Goal: Task Accomplishment & Management: Use online tool/utility

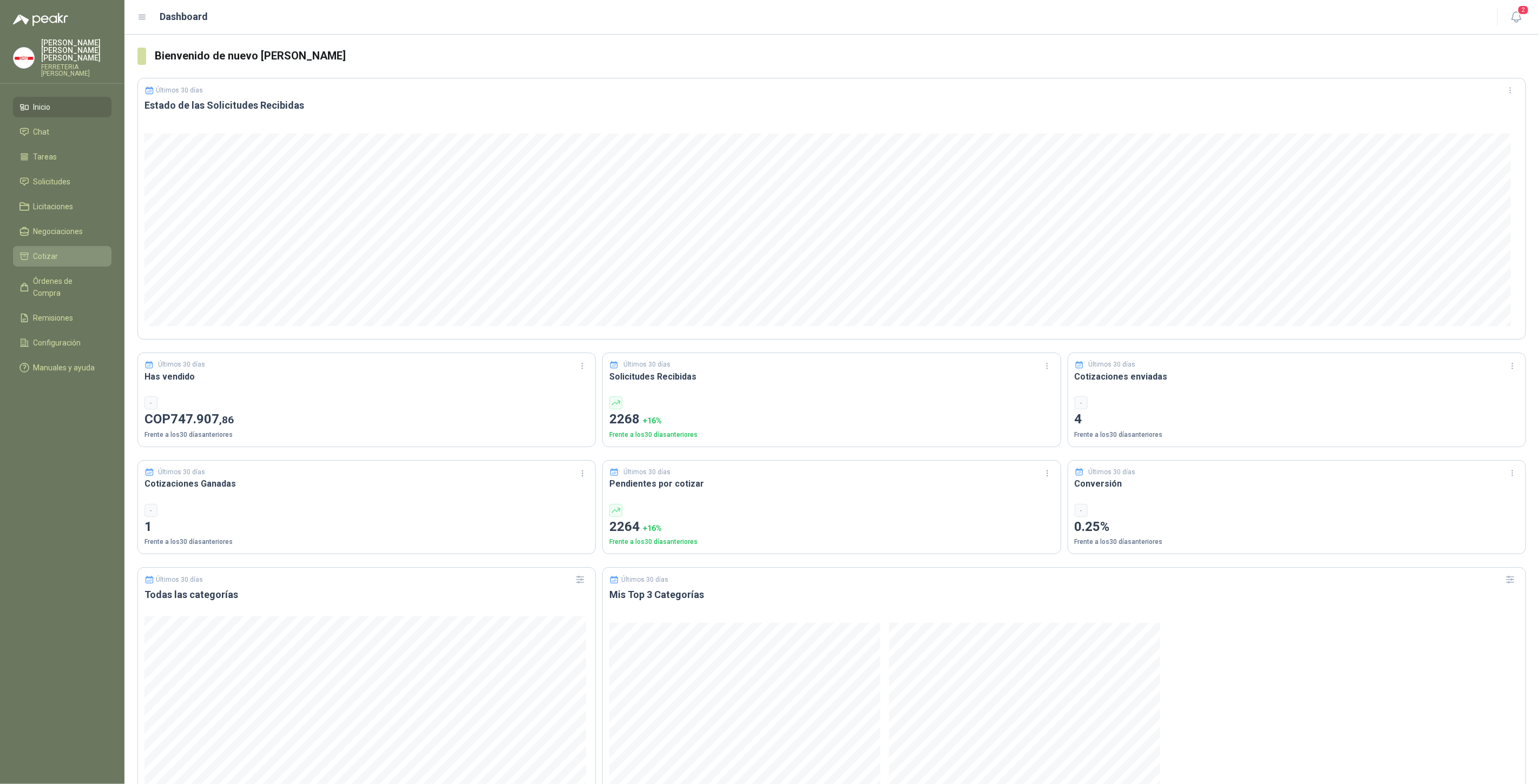
click at [59, 251] on li "Cotizar" at bounding box center [62, 256] width 85 height 12
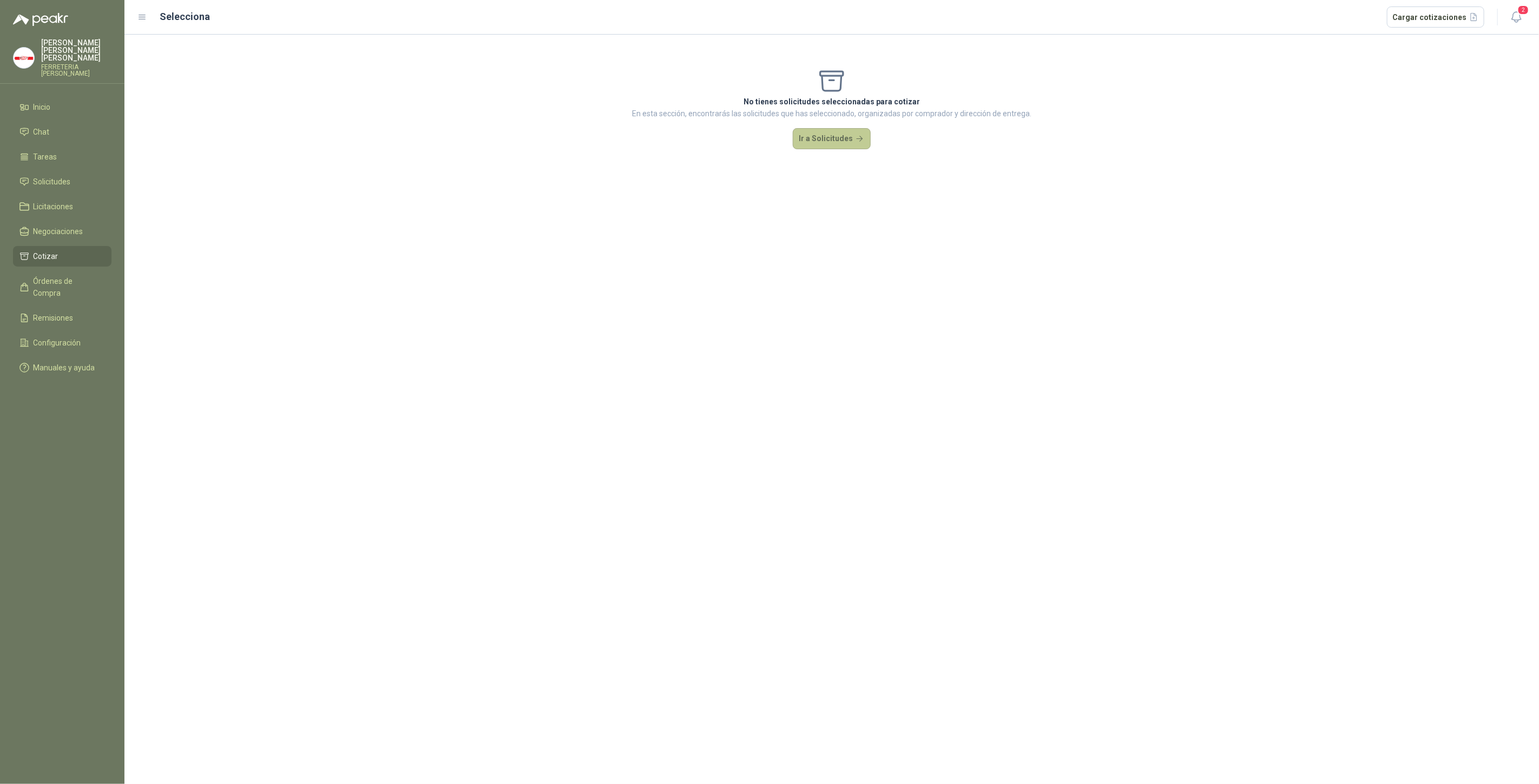
click at [830, 148] on button "Ir a Solicitudes" at bounding box center [832, 139] width 78 height 22
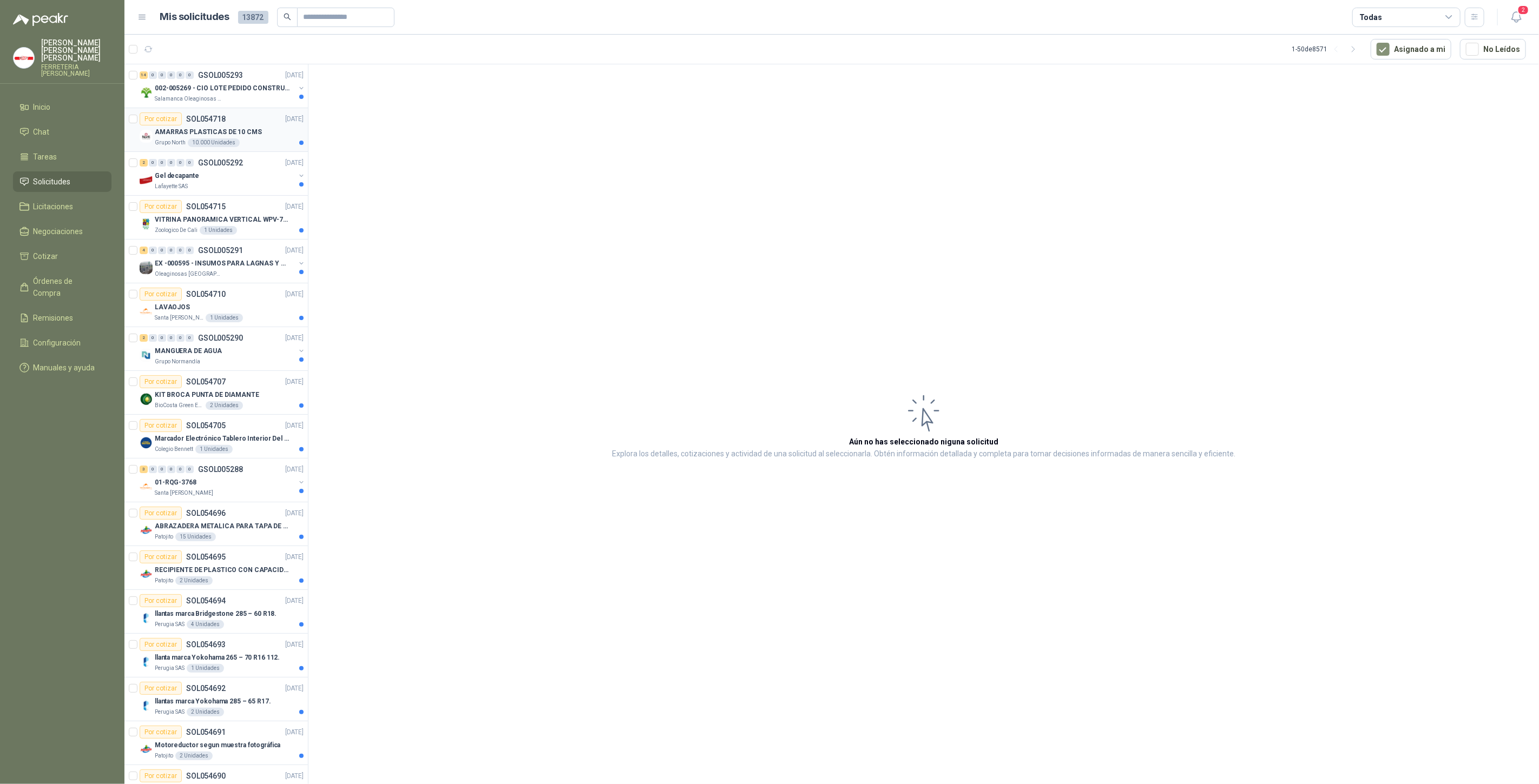
click at [217, 121] on p "SOL054718" at bounding box center [205, 119] width 39 height 7
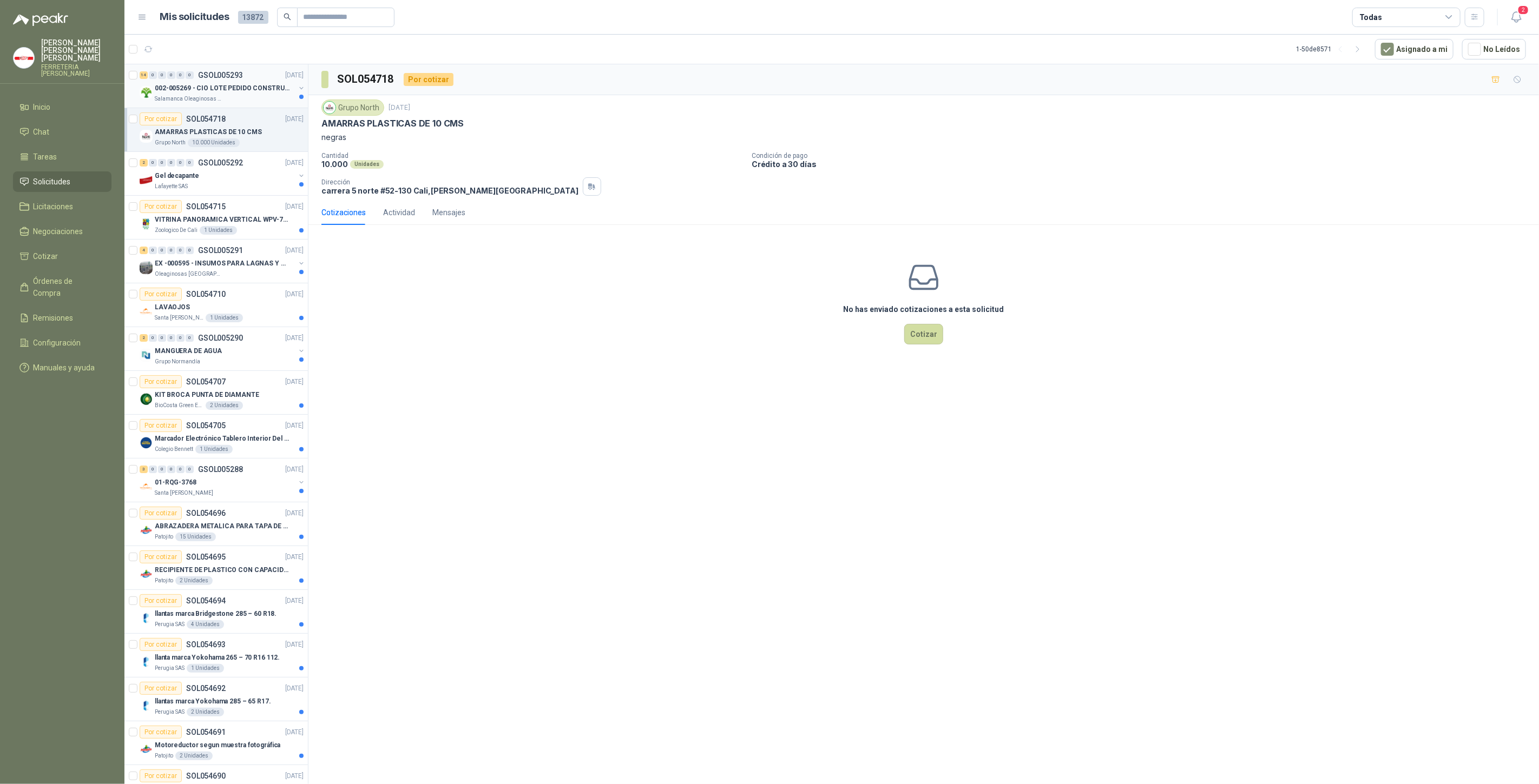
click at [231, 98] on div "Salamanca Oleaginosas SAS" at bounding box center [225, 99] width 140 height 9
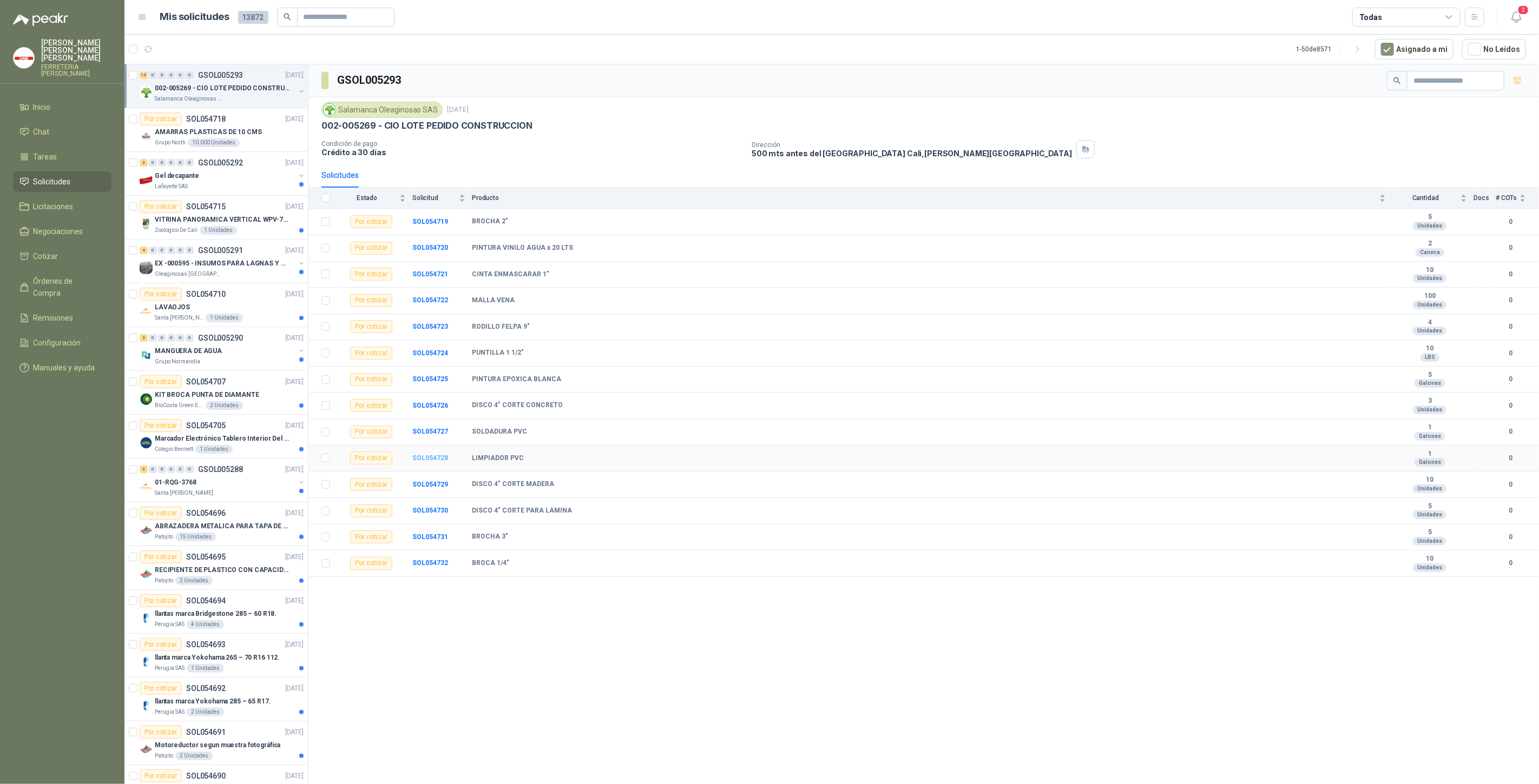
click at [430, 460] on b "SOL054728" at bounding box center [430, 458] width 35 height 7
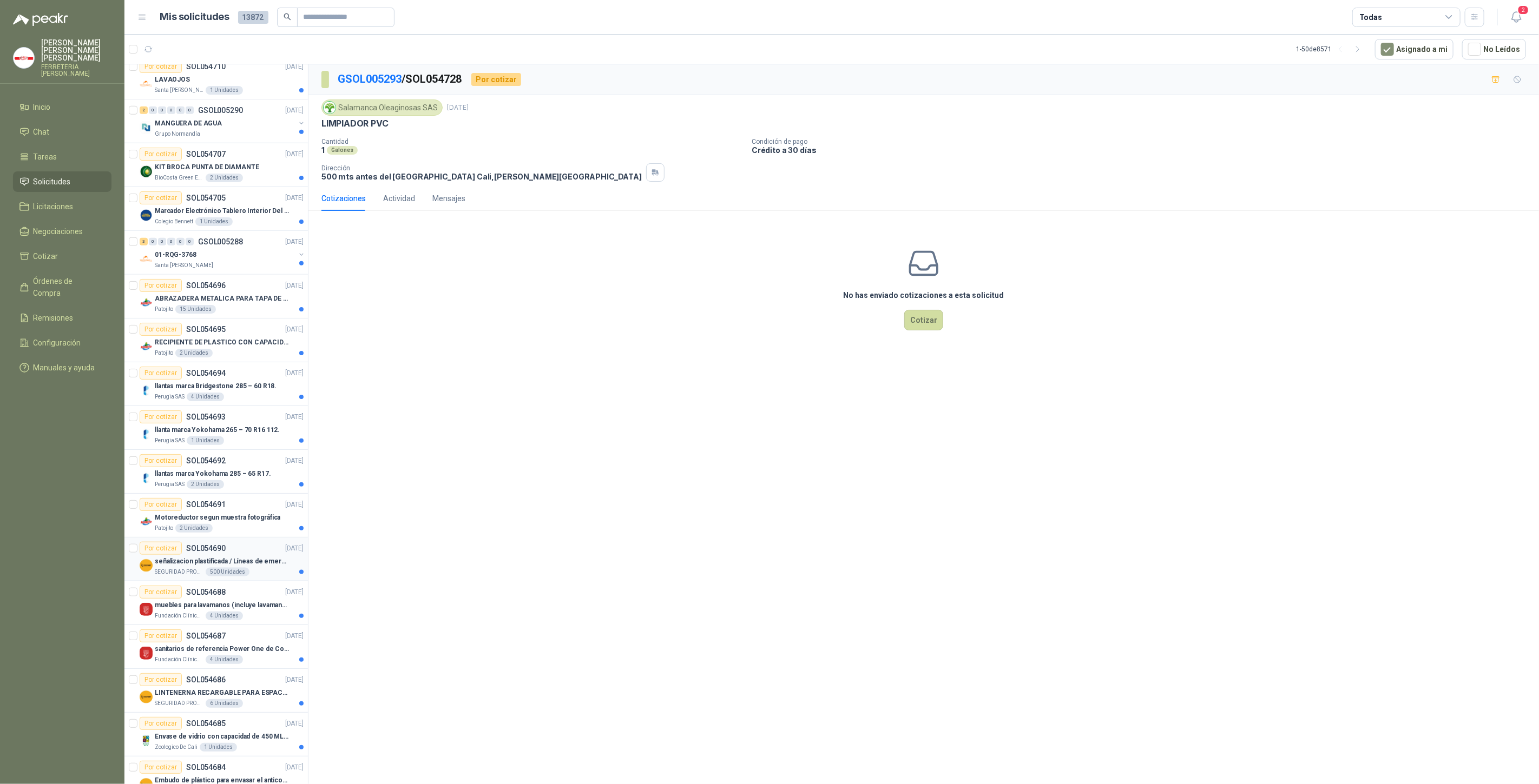
scroll to position [1122, 0]
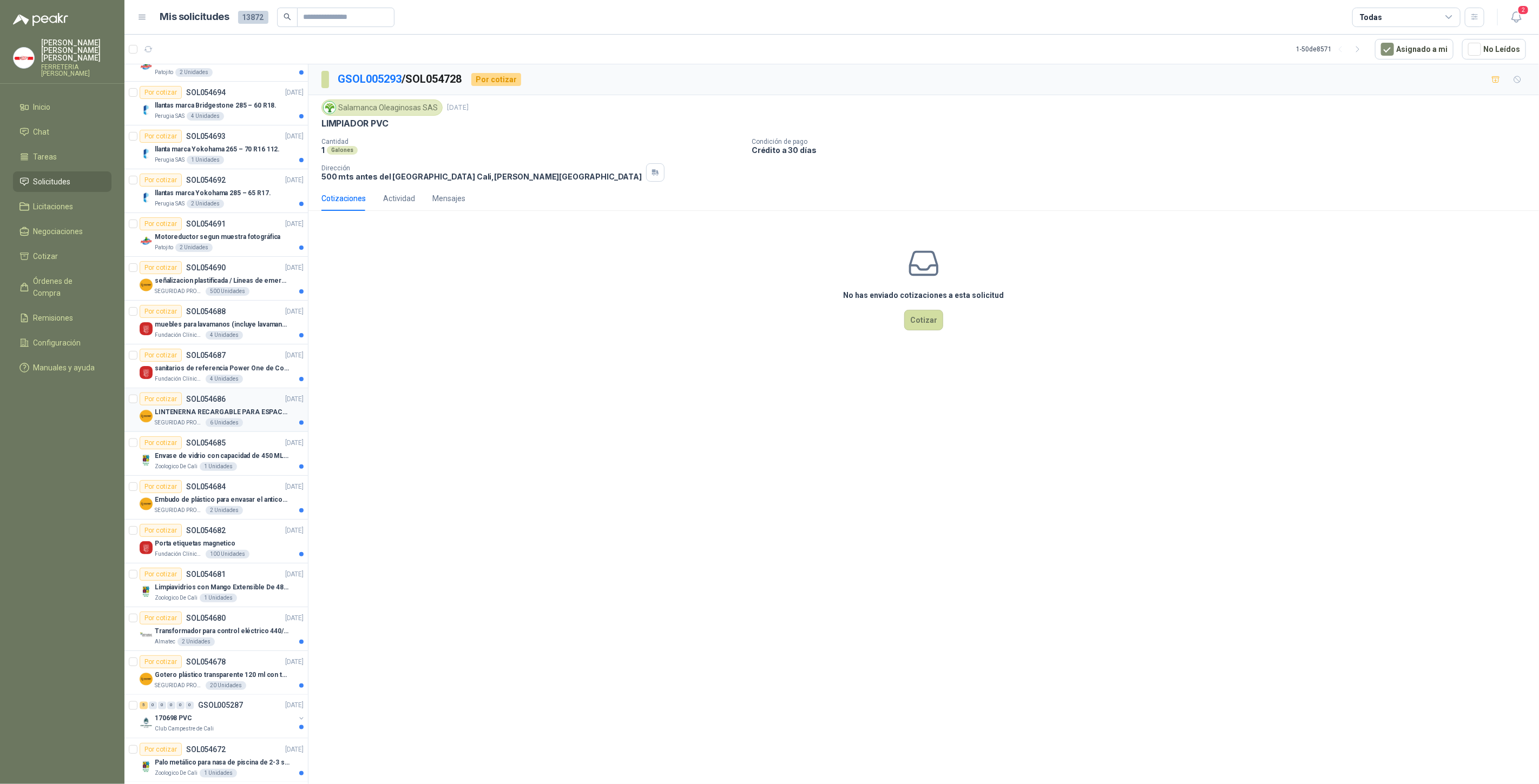
click at [237, 407] on p "LINTENERNA RECARGABLE PARA ESPACIOS ABIERTOS 100-120MTS" at bounding box center [222, 412] width 135 height 10
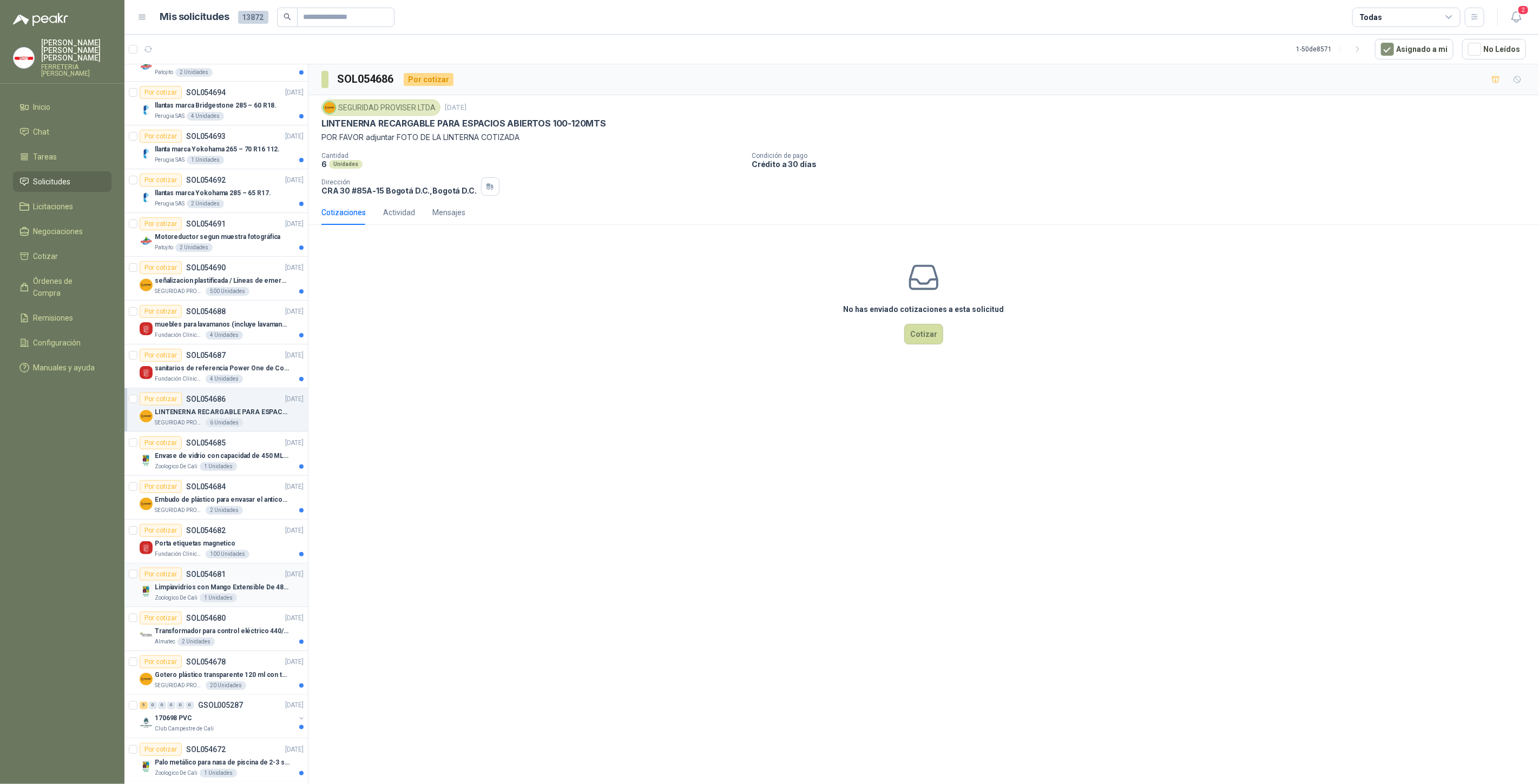
click at [252, 582] on p "Limpiavidrios con Mango Extensible De 48 a 78 cm" at bounding box center [222, 587] width 135 height 10
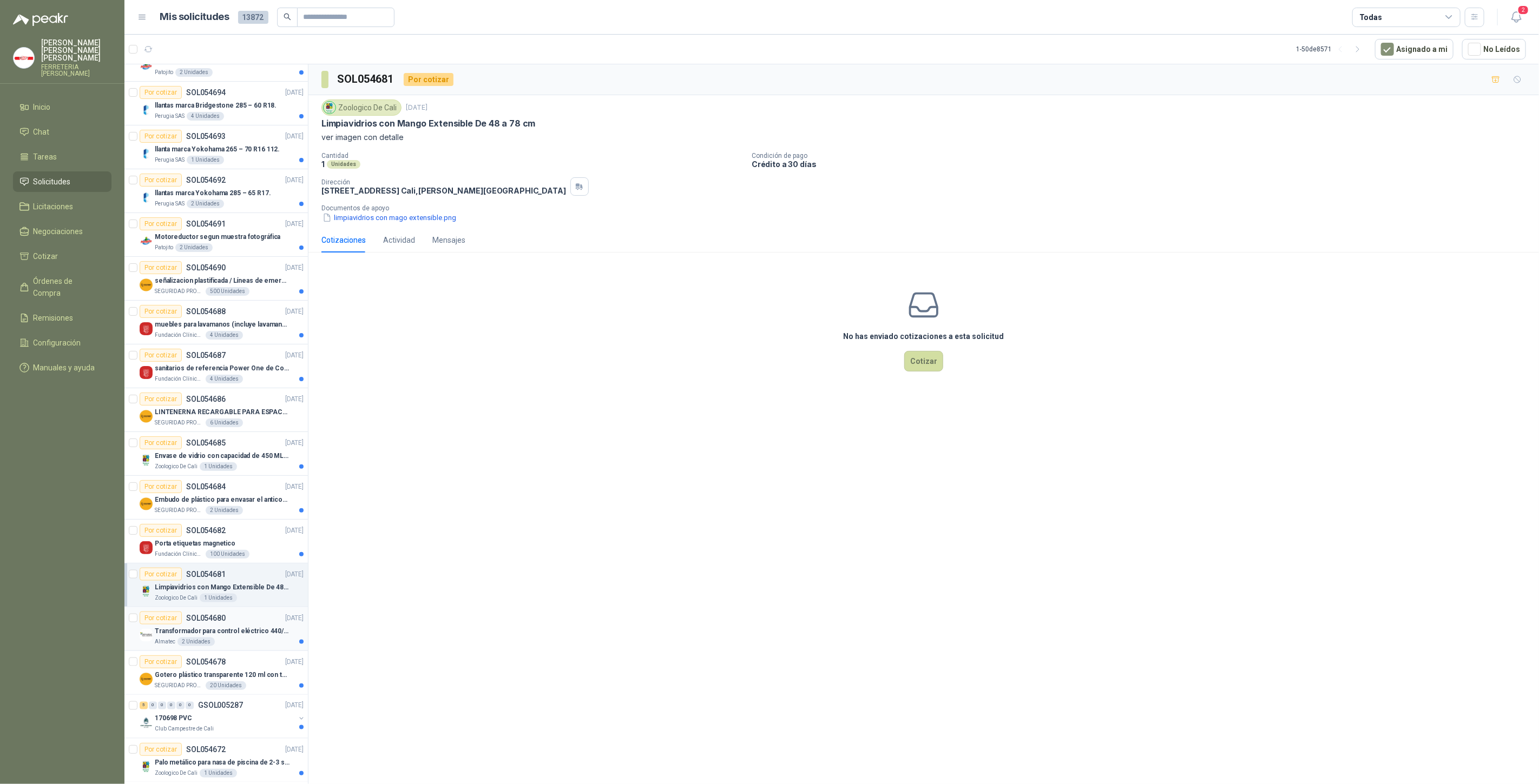
scroll to position [1402, 0]
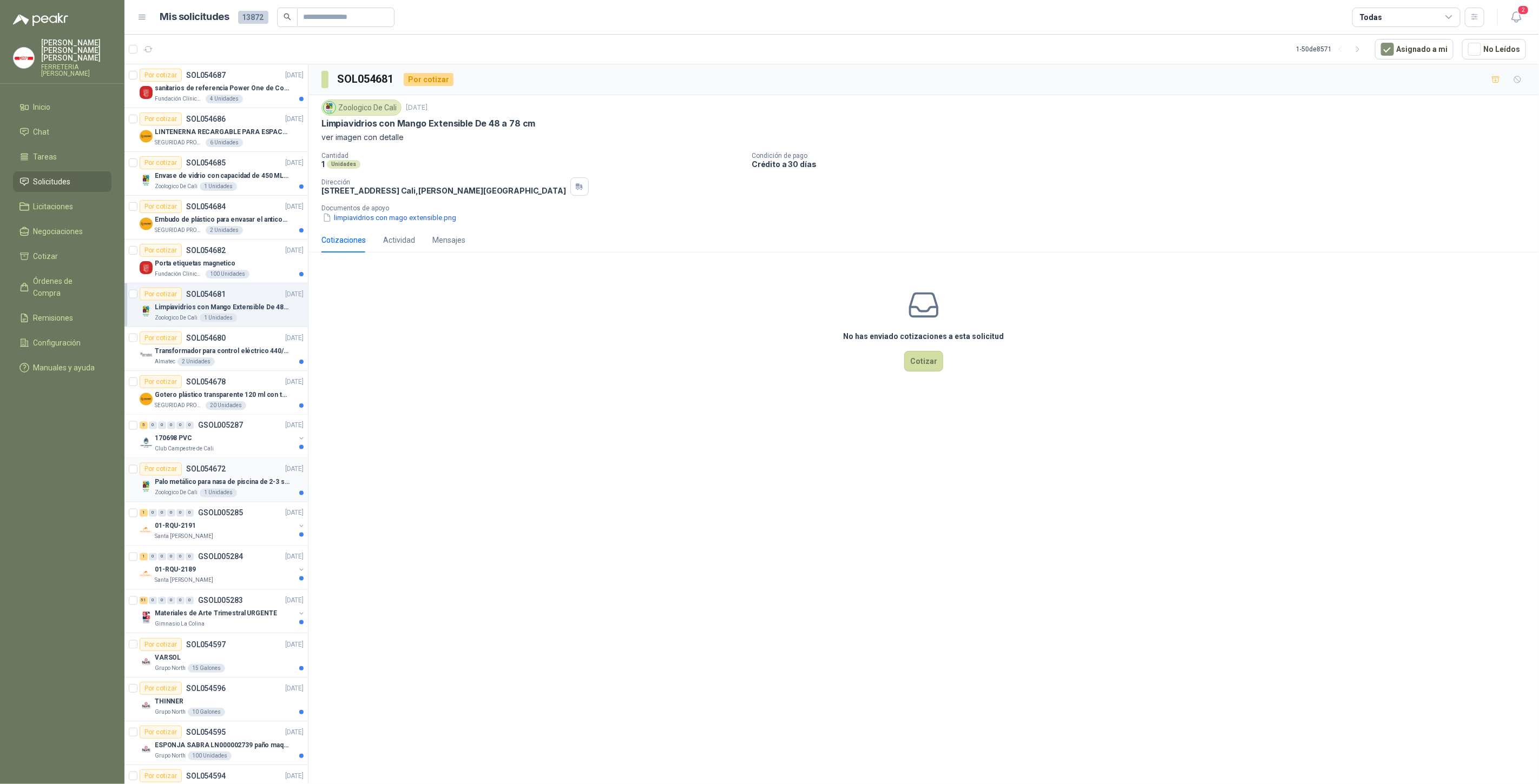
click at [228, 463] on div "Por cotizar SOL054672 [DATE]" at bounding box center [222, 470] width 164 height 13
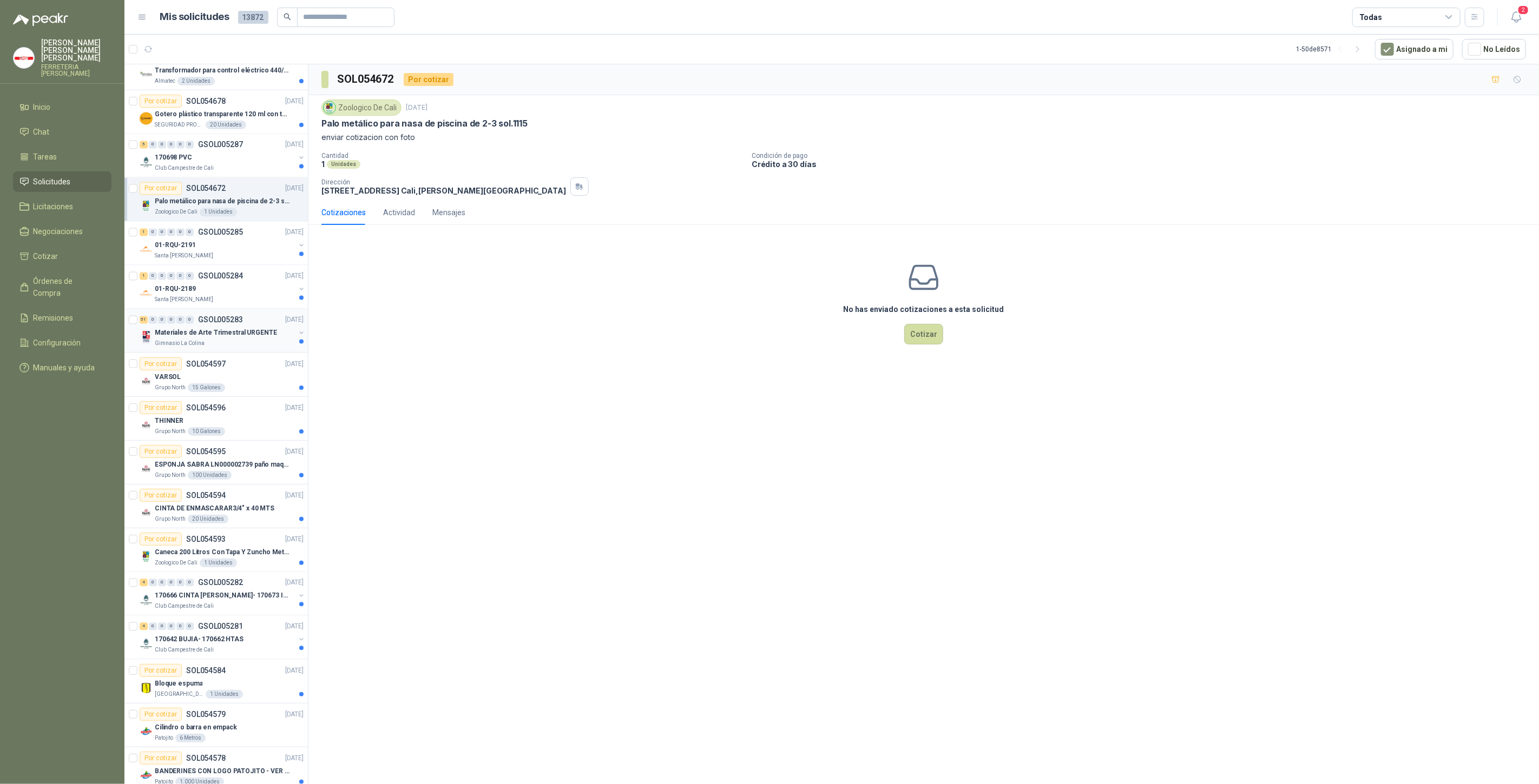
click at [217, 328] on p "Materiales de Arte Trimestral URGENTE" at bounding box center [215, 332] width 123 height 10
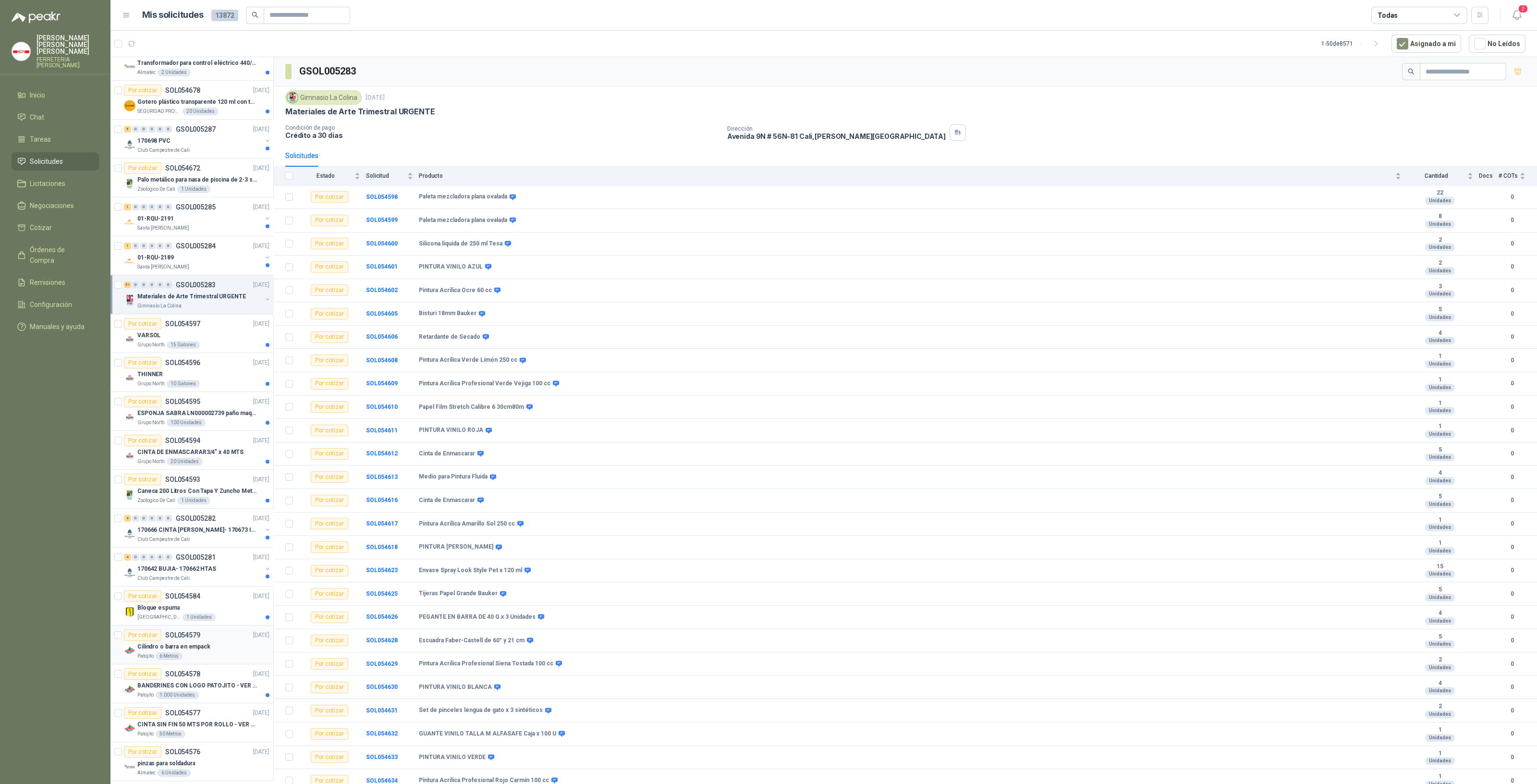
scroll to position [1774, 0]
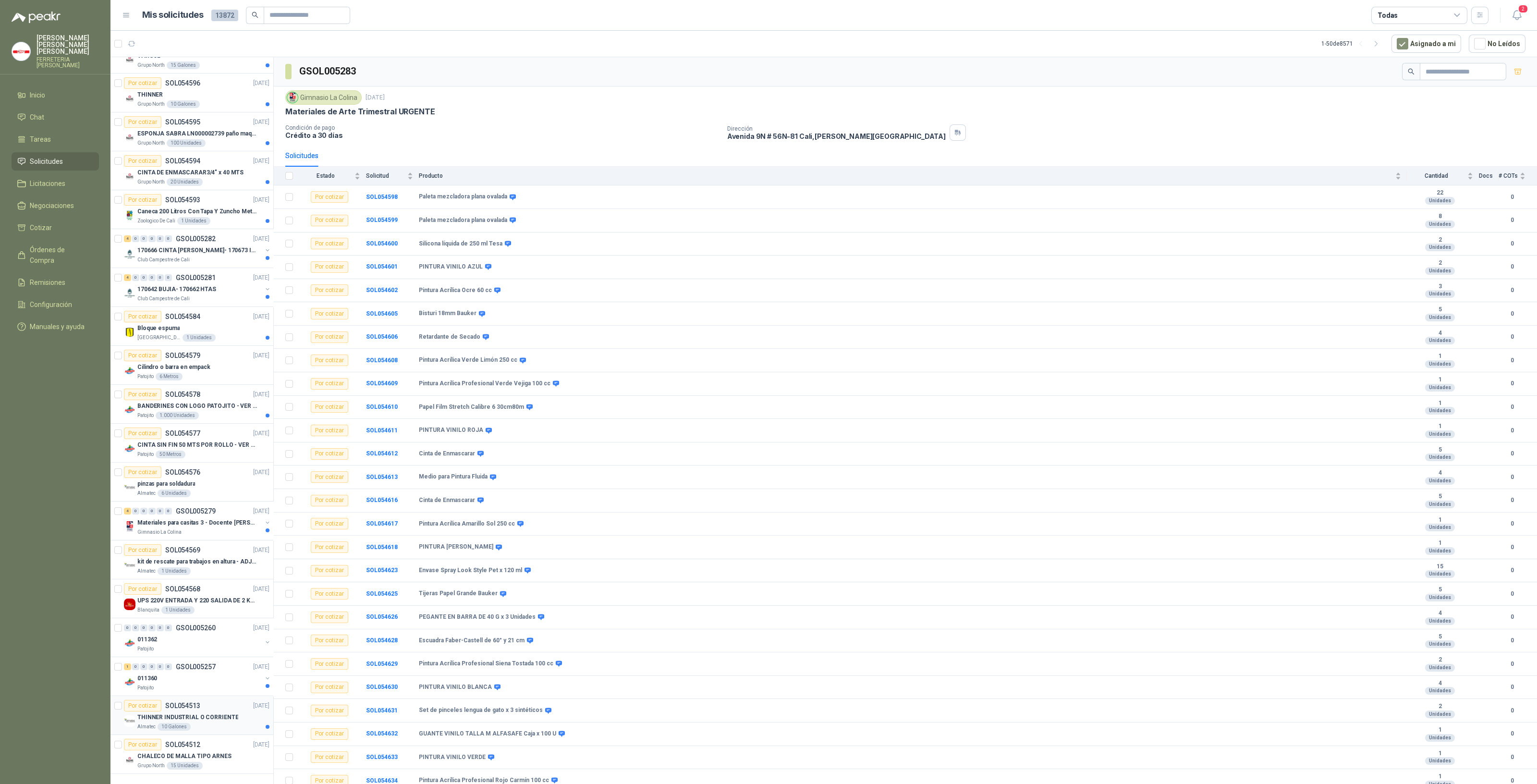
click at [190, 696] on div "Por cotizar SOL054513" at bounding box center [162, 705] width 77 height 11
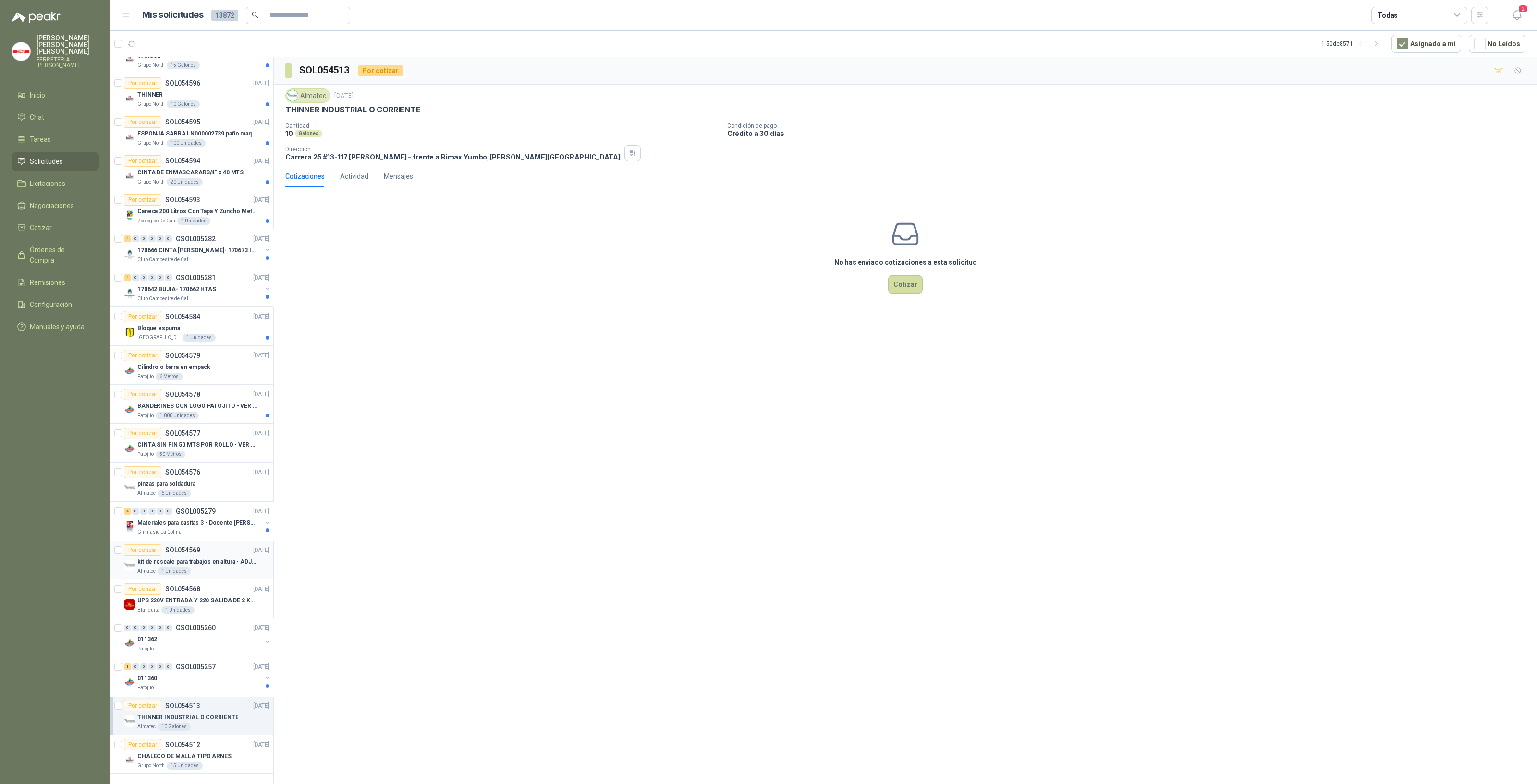
click at [225, 557] on p "kit de rescate para trabajos en altura - ADJUNTAR FICHA TECNICA" at bounding box center [197, 561] width 119 height 9
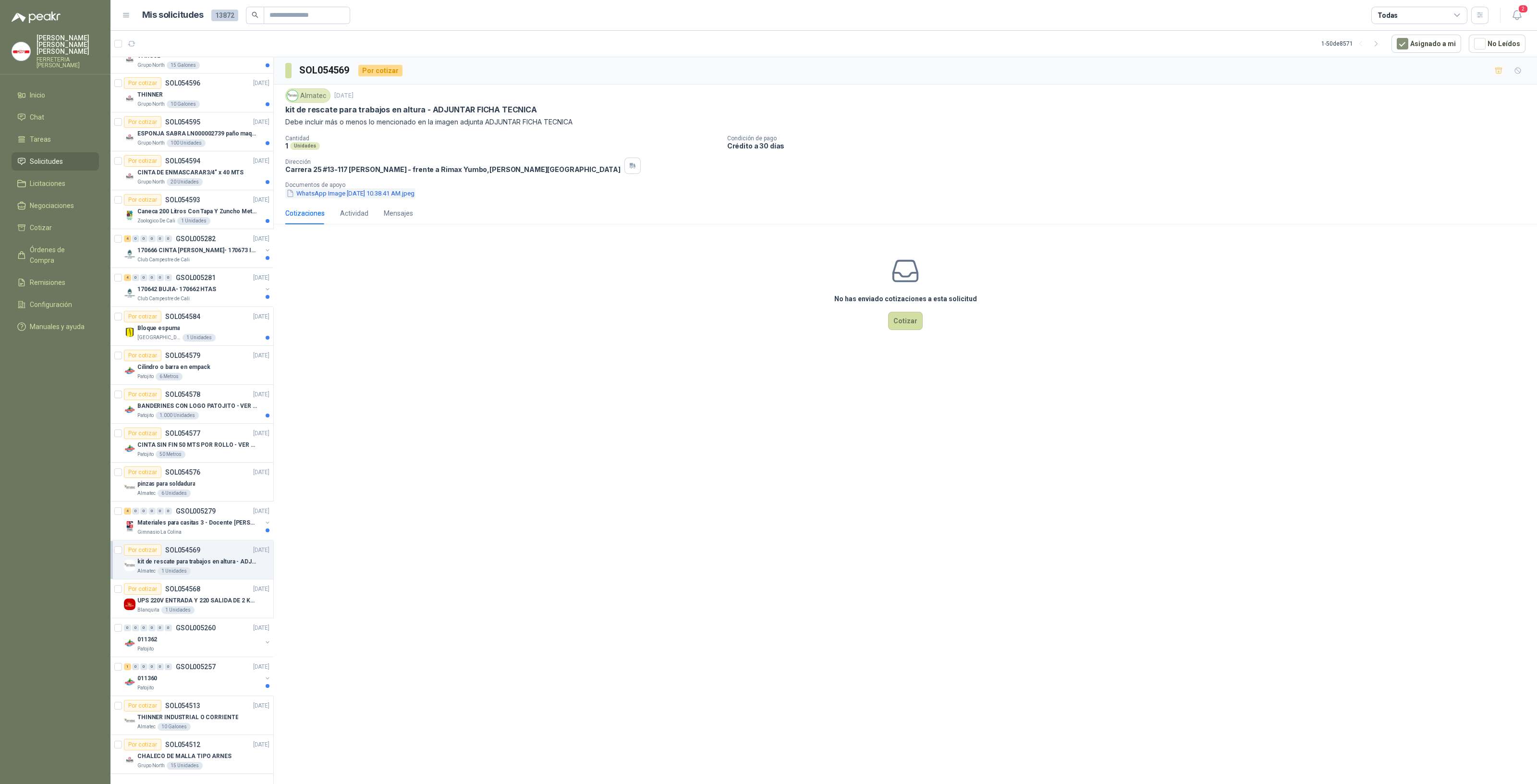
click at [370, 197] on button "WhatsApp Image [DATE] 10.38.41 AM.jpeg" at bounding box center [350, 193] width 130 height 10
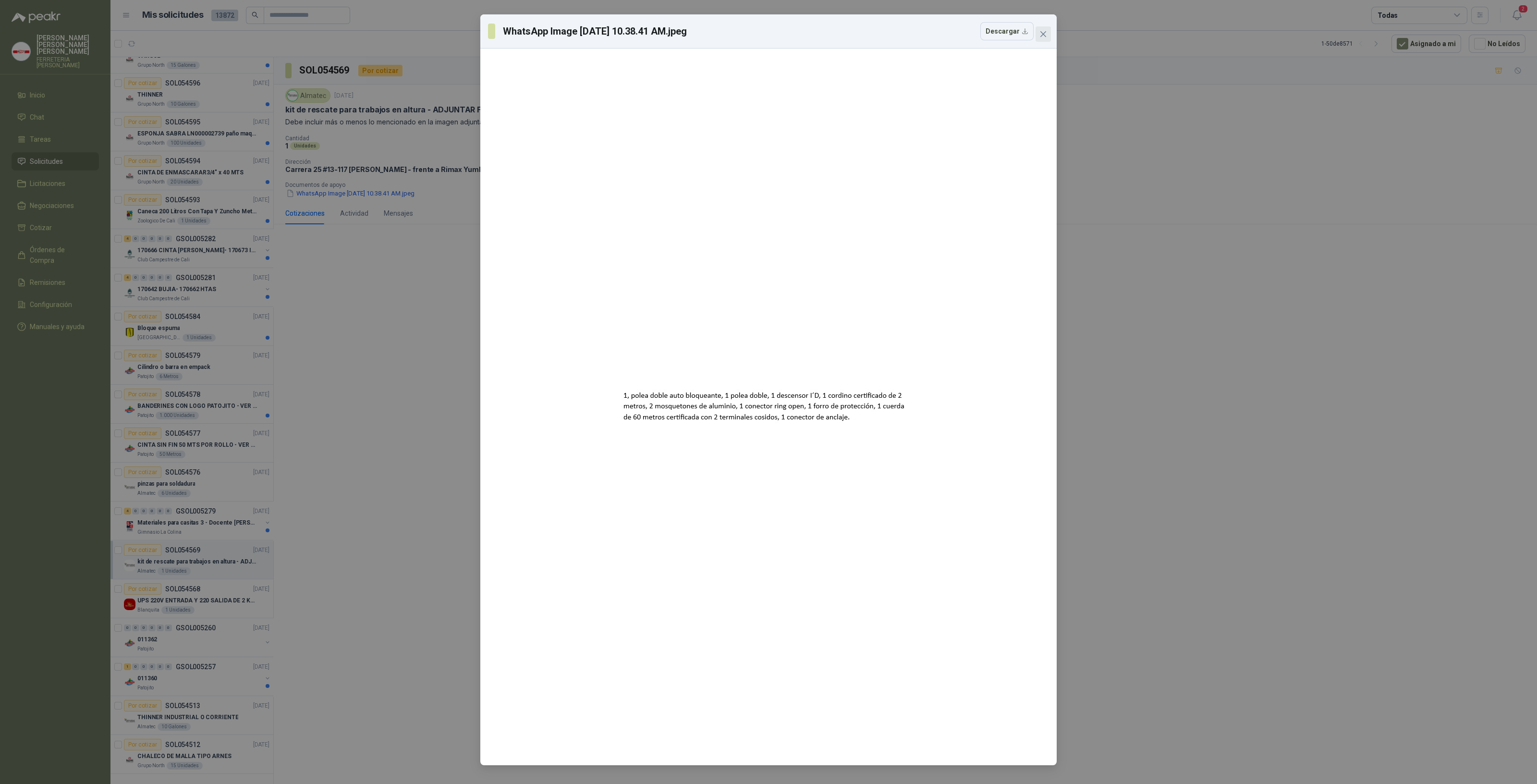
click at [1043, 34] on icon "close" at bounding box center [1043, 34] width 6 height 6
